Goal: Ask a question

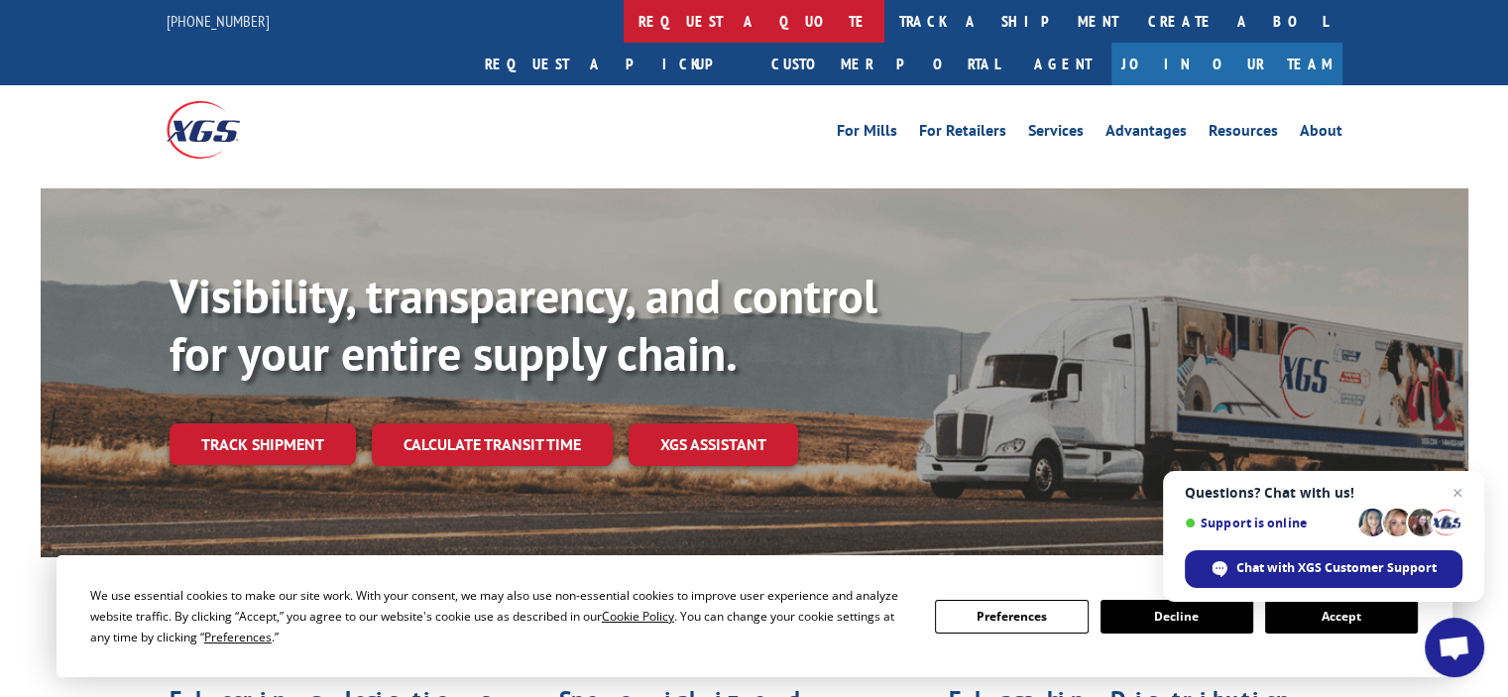
click at [624, 18] on link "request a quote" at bounding box center [754, 21] width 261 height 43
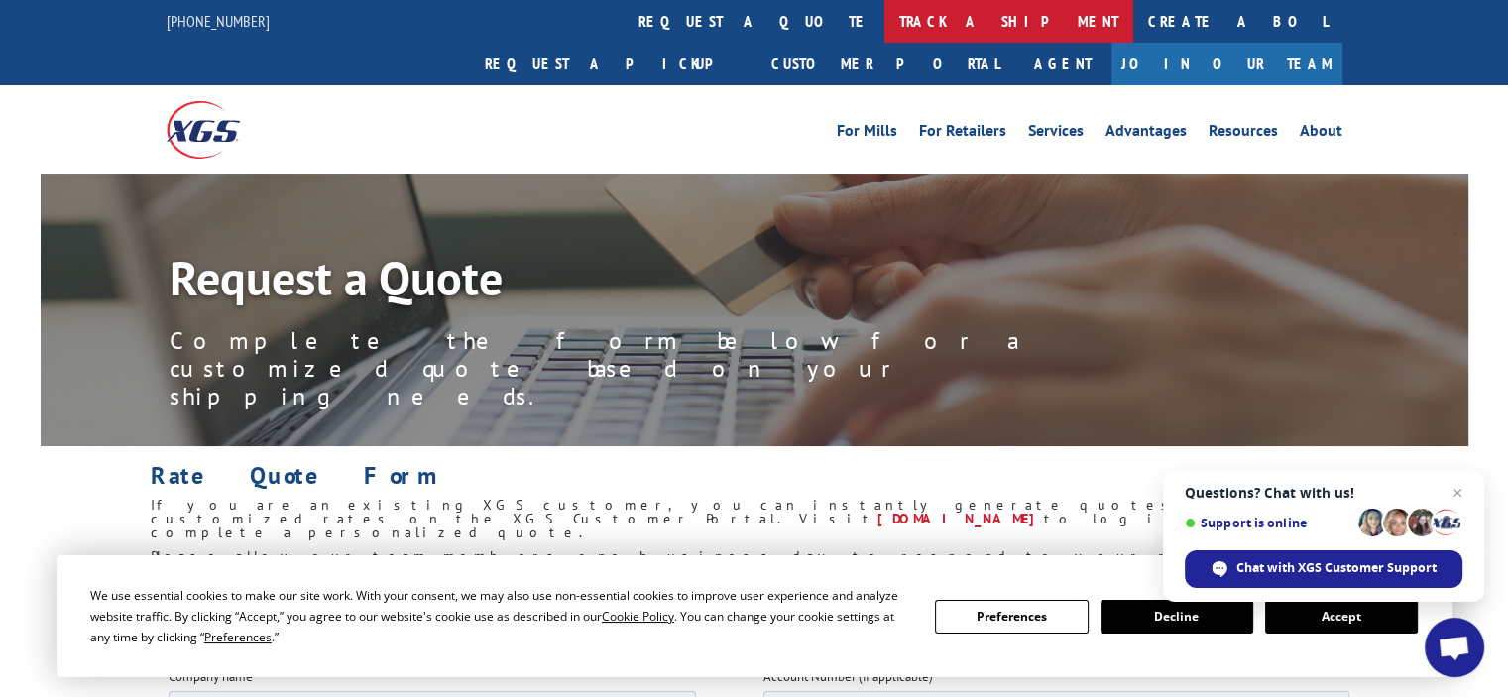
click at [884, 15] on link "track a shipment" at bounding box center [1008, 21] width 249 height 43
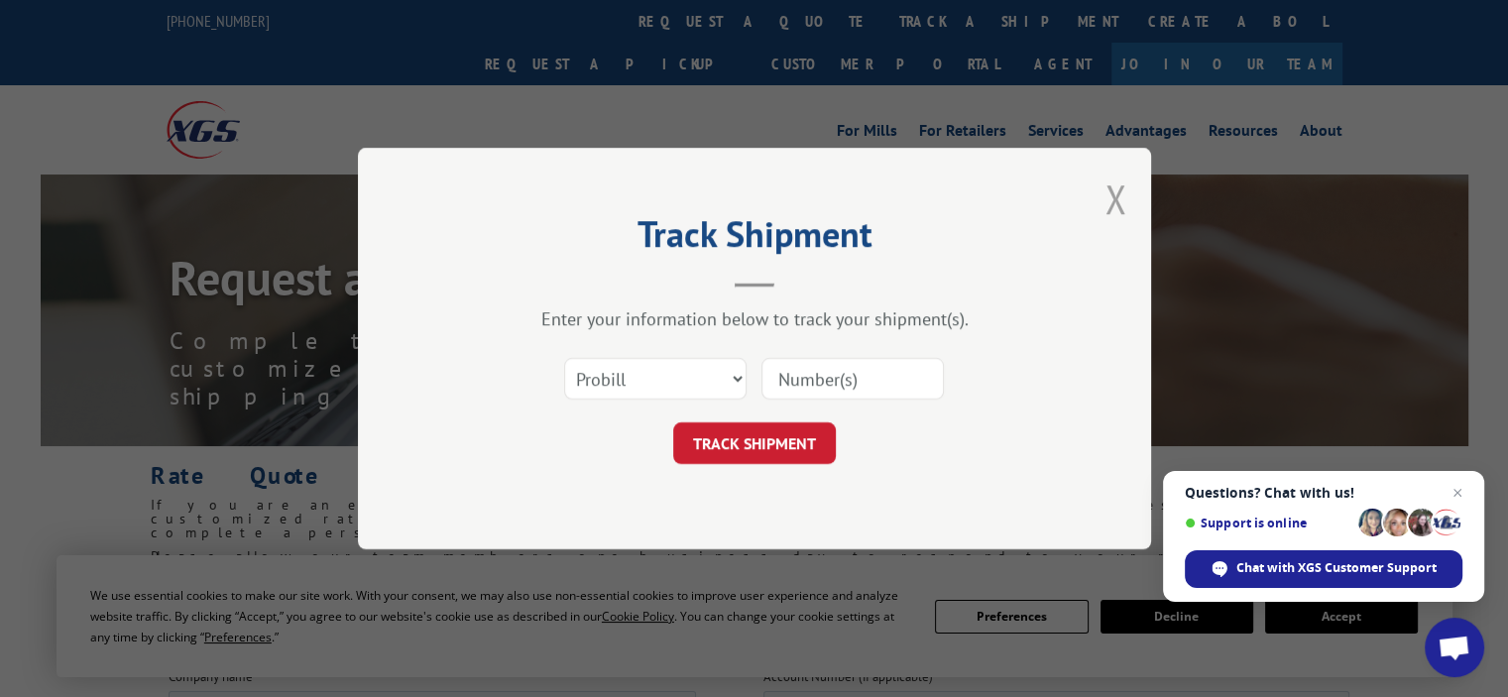
click at [1110, 192] on button "Close modal" at bounding box center [1116, 199] width 22 height 53
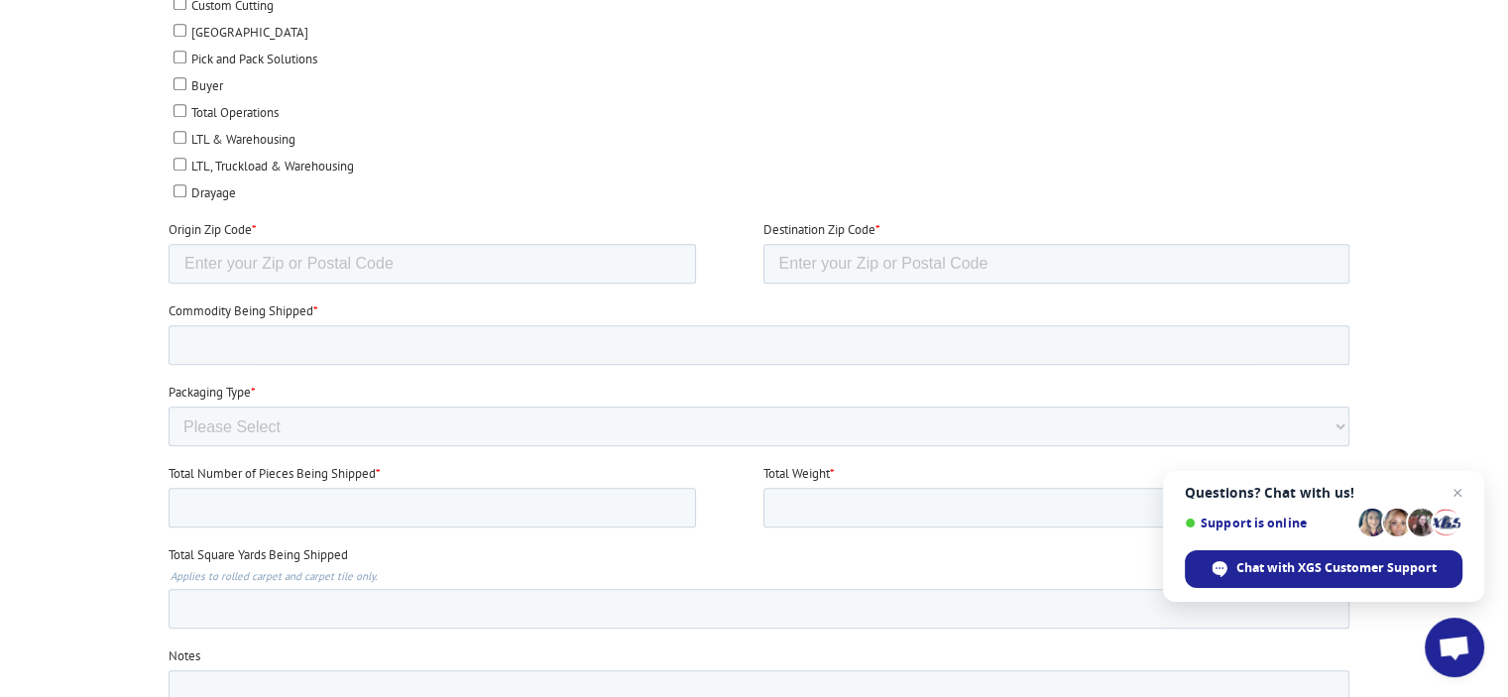
scroll to position [923, 0]
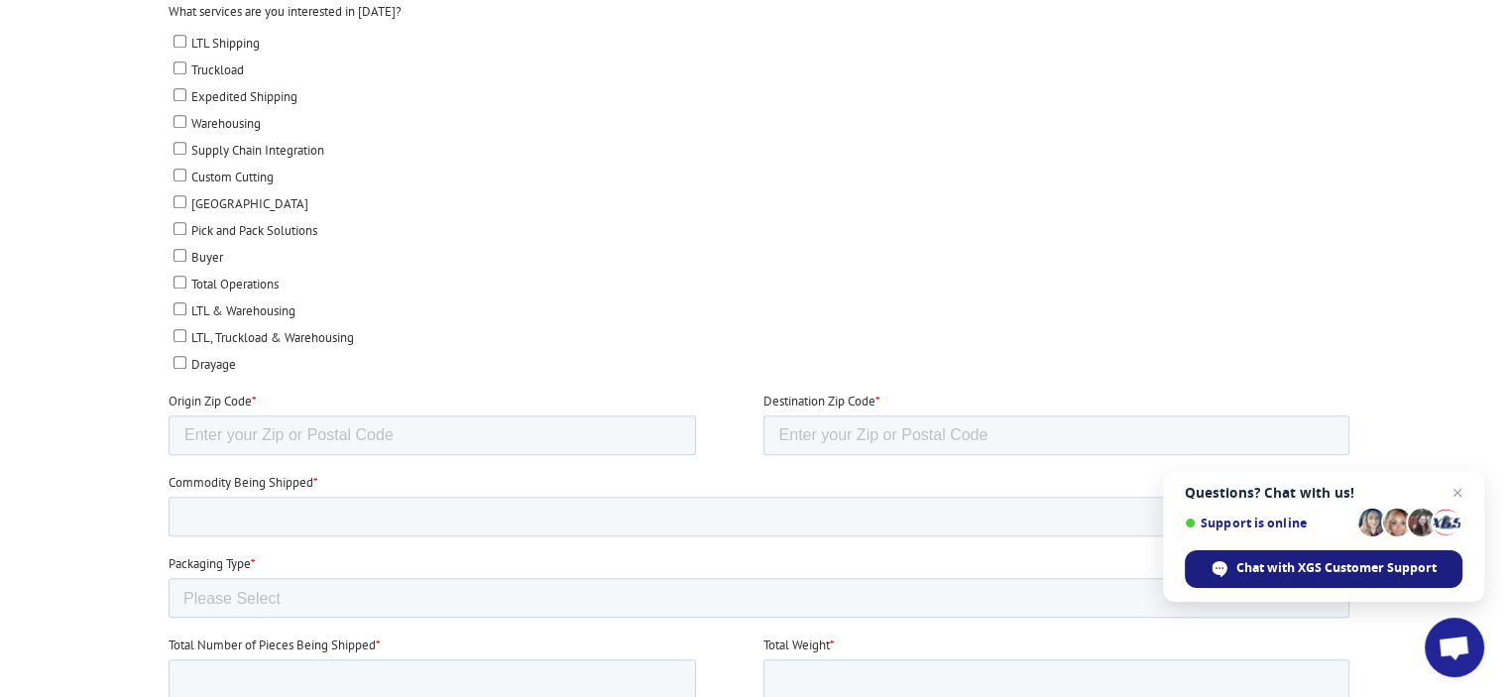
click at [1329, 565] on span "Chat with XGS Customer Support" at bounding box center [1336, 568] width 200 height 18
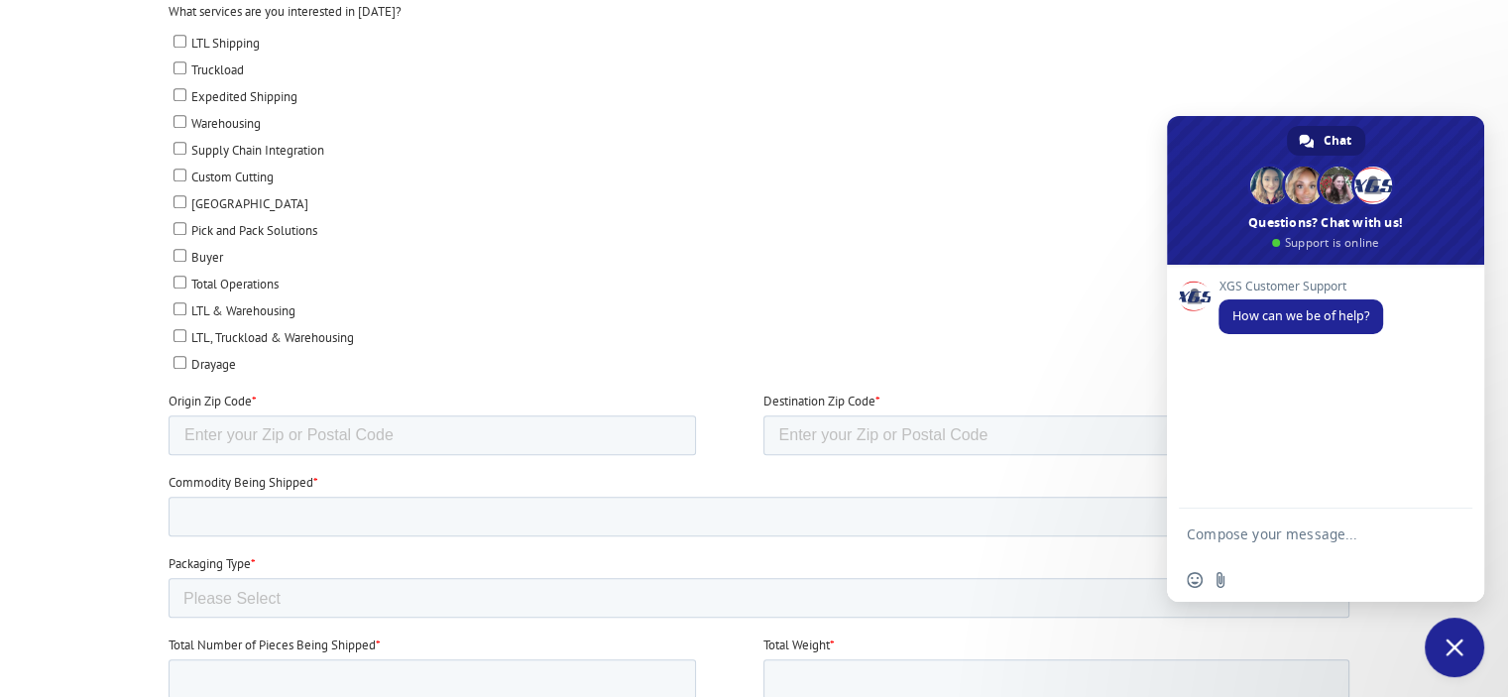
click at [1265, 537] on textarea "Compose your message..." at bounding box center [1306, 534] width 238 height 50
type textarea "what is the closest receiving warehouse you have to zip code 90067?"
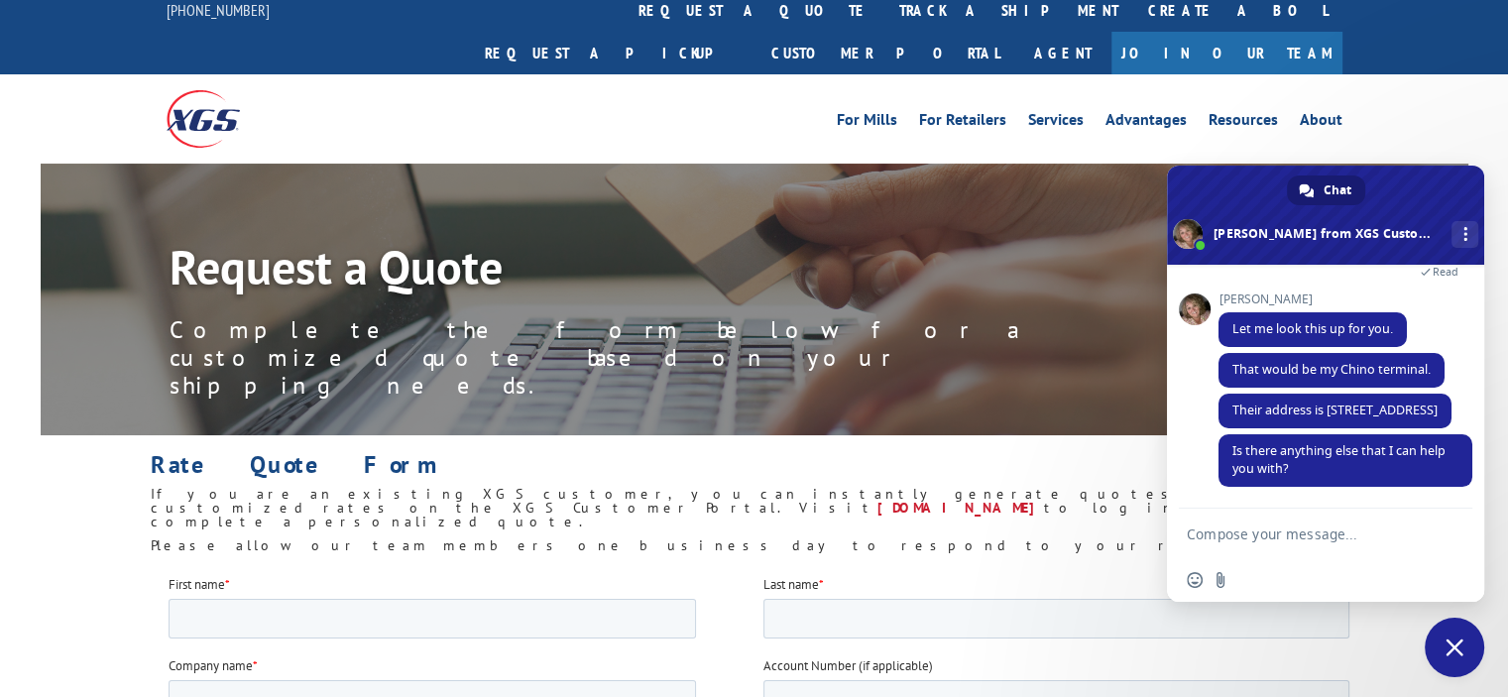
scroll to position [0, 0]
